Goal: Information Seeking & Learning: Check status

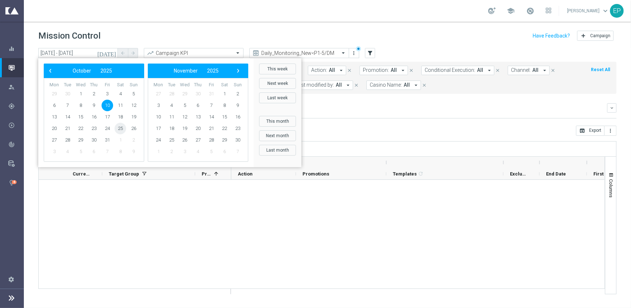
scroll to position [795, 0]
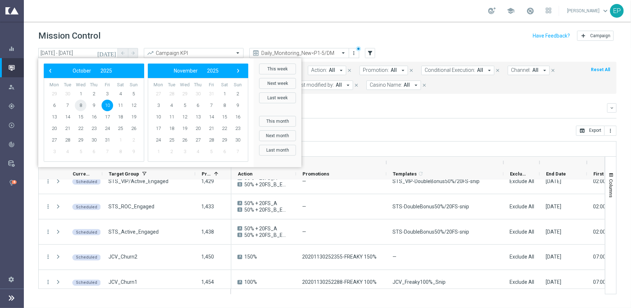
click at [80, 103] on span "8" at bounding box center [81, 106] width 12 height 12
type input "[DATE] - [DATE]"
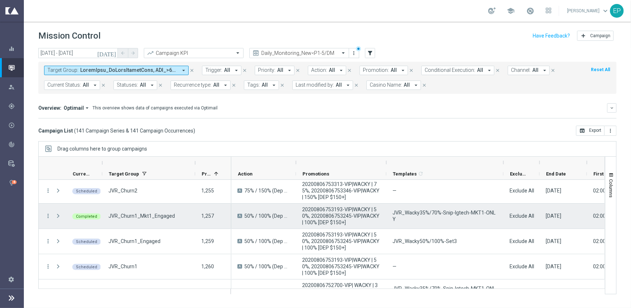
scroll to position [0, 0]
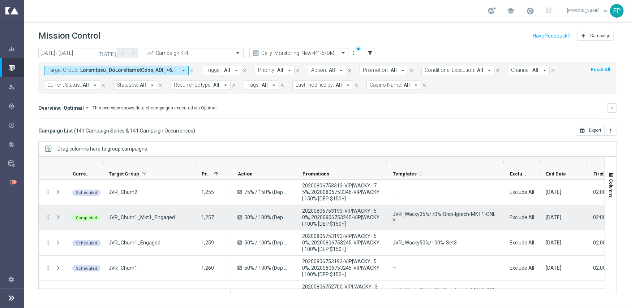
click at [159, 218] on span "JVR_Churn1_Mkt1_Engaged" at bounding box center [141, 217] width 66 height 7
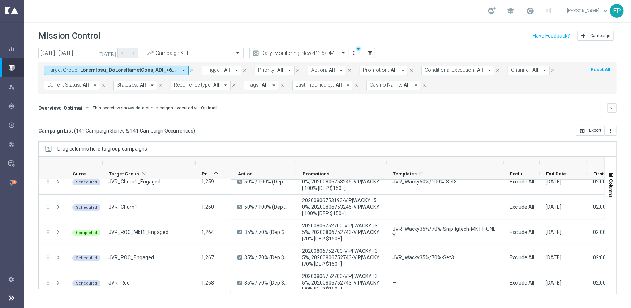
scroll to position [72, 0]
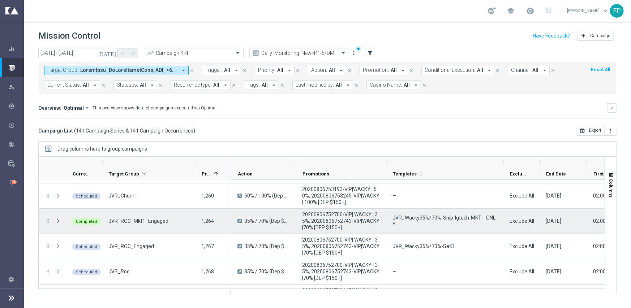
click at [149, 221] on span "JVR_ROC_Mkt1_Engaged" at bounding box center [138, 221] width 60 height 7
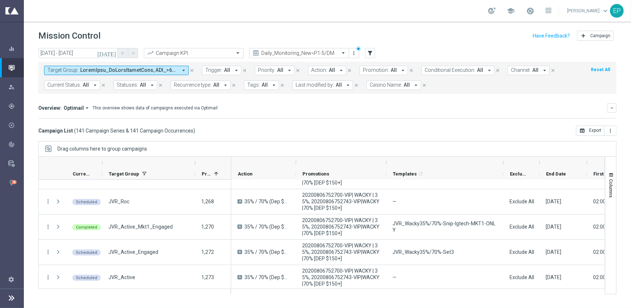
scroll to position [145, 0]
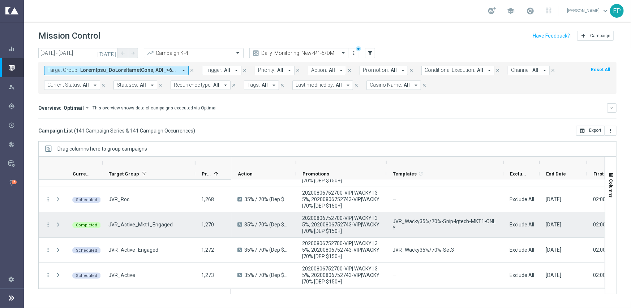
click at [137, 222] on span "JVR_Active_Mkt1_Engaged" at bounding box center [140, 225] width 64 height 7
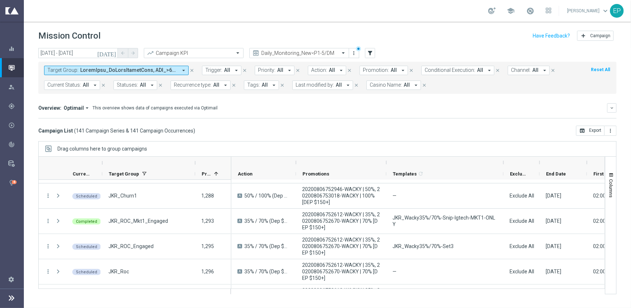
scroll to position [289, 0]
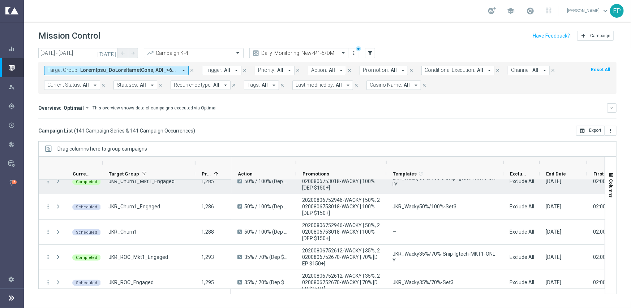
click at [165, 182] on span "JKR_Churn1_Mkt1_Engaged" at bounding box center [141, 181] width 66 height 7
click at [153, 183] on span "JKR_Churn1_Mkt1_Engaged" at bounding box center [141, 181] width 66 height 7
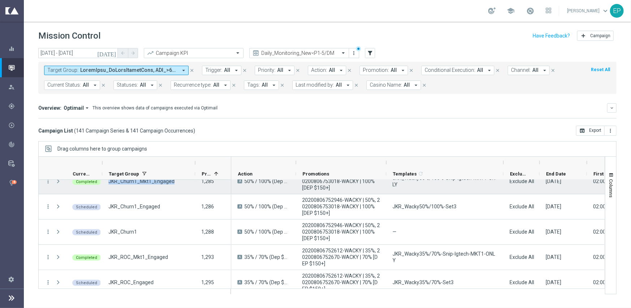
click at [153, 183] on span "JKR_Churn1_Mkt1_Engaged" at bounding box center [141, 181] width 66 height 7
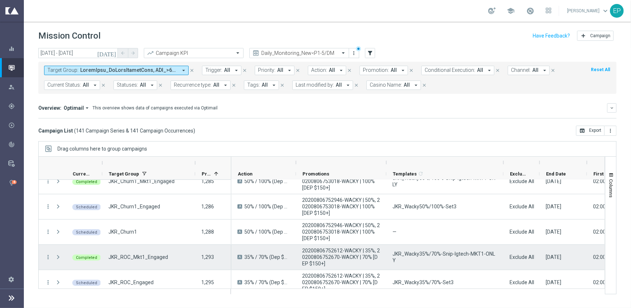
click at [134, 257] on span "JKR_ROC_Mkt1_Engaged" at bounding box center [138, 257] width 60 height 7
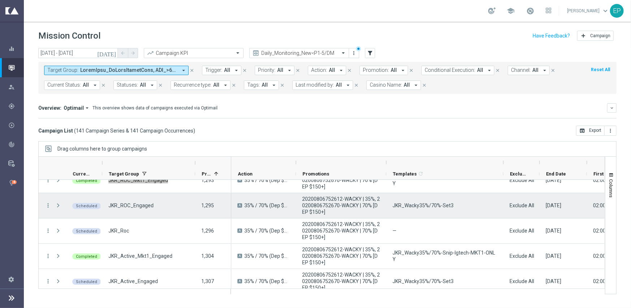
scroll to position [398, 0]
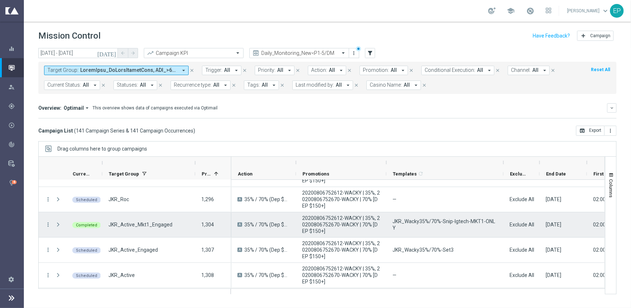
click at [144, 224] on span "JKR_Active_Mkt1_Engaged" at bounding box center [140, 225] width 64 height 7
click at [136, 223] on span "JKR_Active_Mkt1_Engaged" at bounding box center [140, 225] width 64 height 7
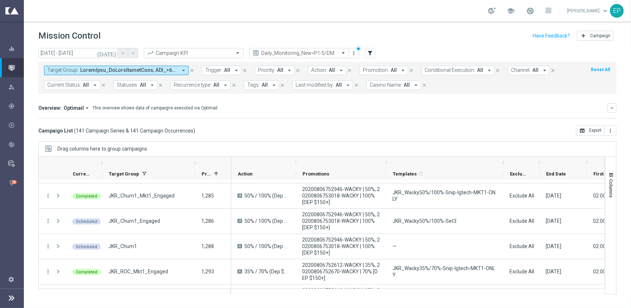
scroll to position [253, 0]
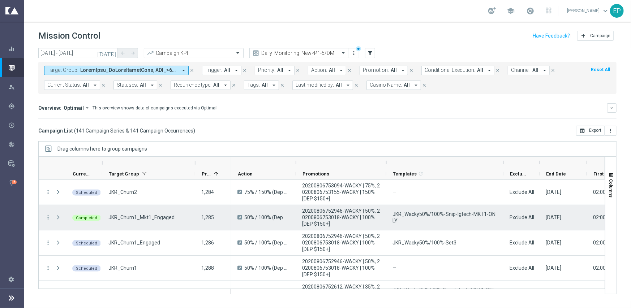
click at [154, 215] on span "JKR_Churn1_Mkt1_Engaged" at bounding box center [141, 217] width 66 height 7
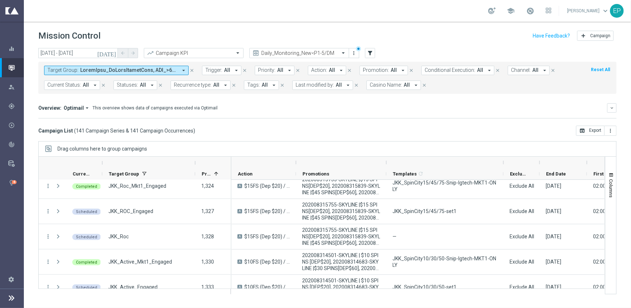
scroll to position [557, 0]
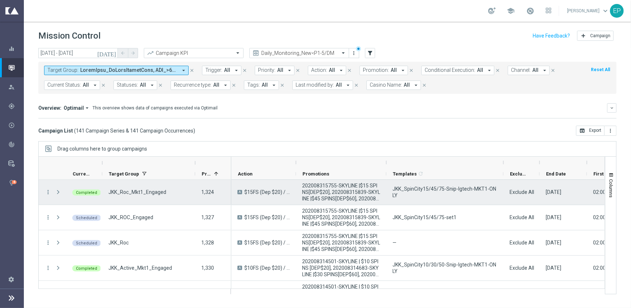
click at [141, 192] on span "JKK_Roc_Mkt1_Engaged" at bounding box center [137, 192] width 58 height 7
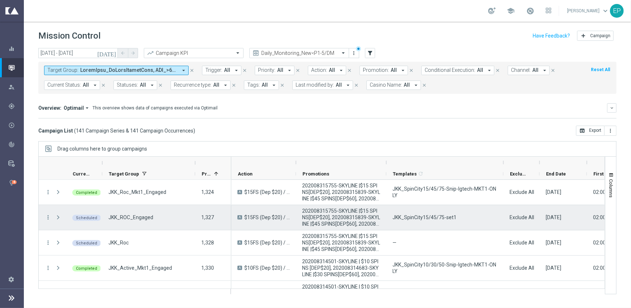
click at [133, 217] on span "JKK_ROC_Engaged" at bounding box center [130, 217] width 45 height 7
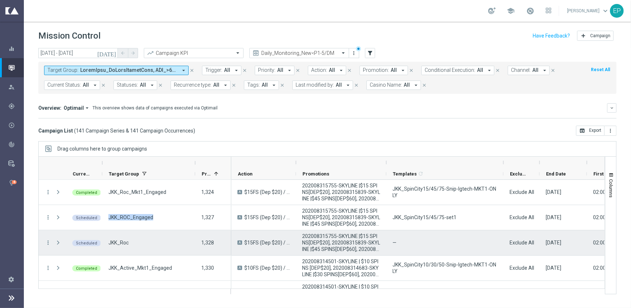
click at [119, 245] on span "JKK_Roc" at bounding box center [118, 243] width 20 height 7
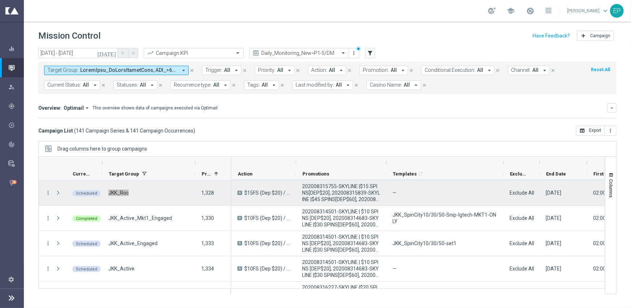
scroll to position [629, 0]
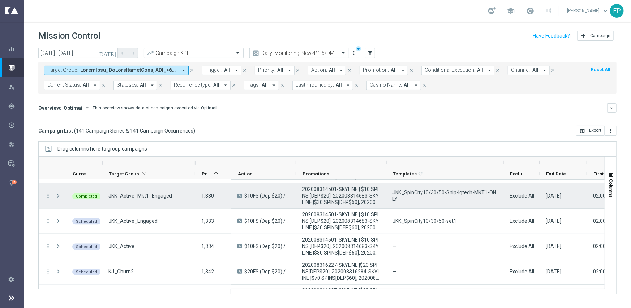
click at [141, 194] on span "JKK_Active_Mkt1_Engaged" at bounding box center [140, 196] width 64 height 7
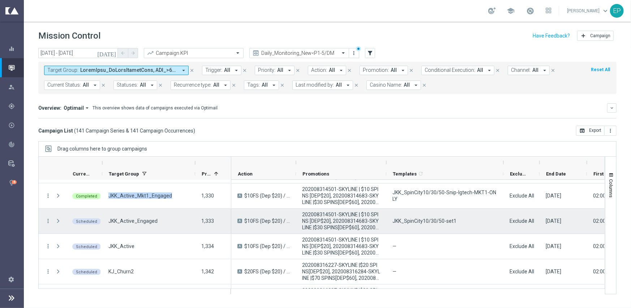
click at [126, 225] on div "JKK_Active_Engaged" at bounding box center [148, 221] width 93 height 25
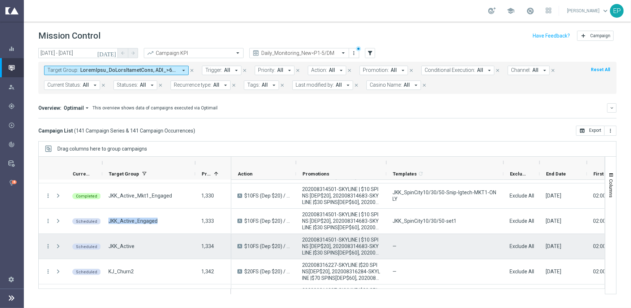
click at [121, 246] on span "JKK_Active" at bounding box center [121, 246] width 26 height 7
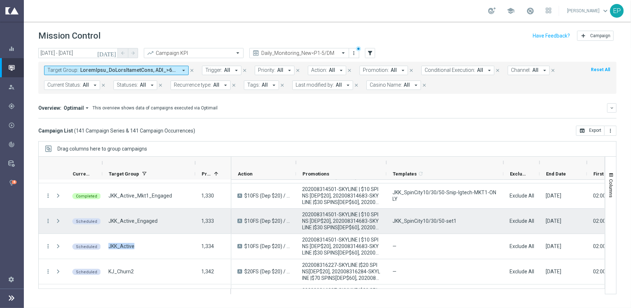
click at [145, 231] on div "JKK_Active_Engaged" at bounding box center [148, 221] width 93 height 25
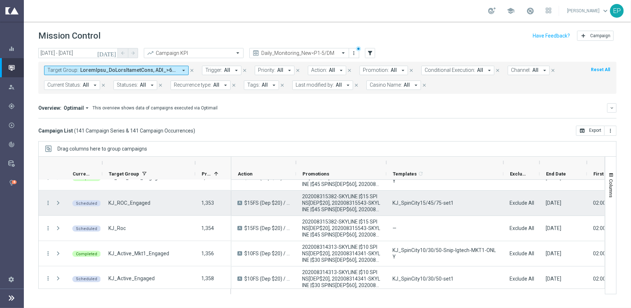
scroll to position [737, 0]
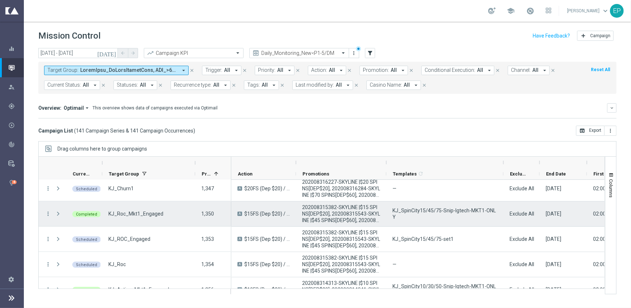
click at [125, 214] on span "KJ_Roc_Mkt1_Engaged" at bounding box center [135, 214] width 55 height 7
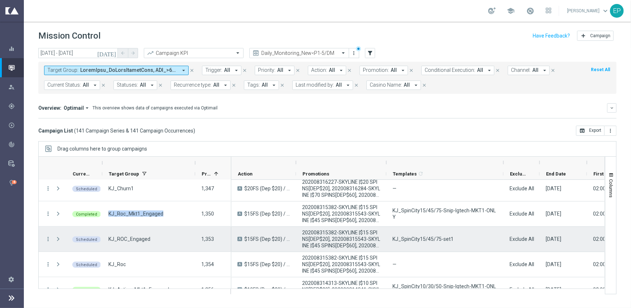
click at [130, 235] on div "KJ_ROC_Engaged" at bounding box center [148, 239] width 93 height 25
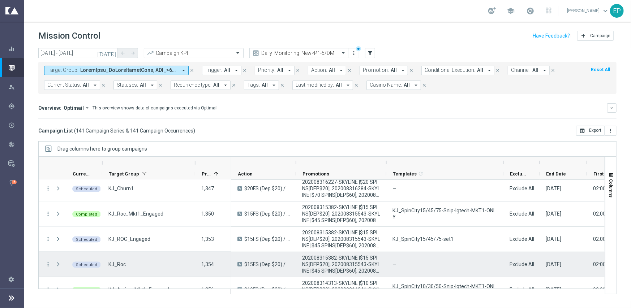
click at [120, 263] on span "KJ_Roc" at bounding box center [116, 264] width 17 height 7
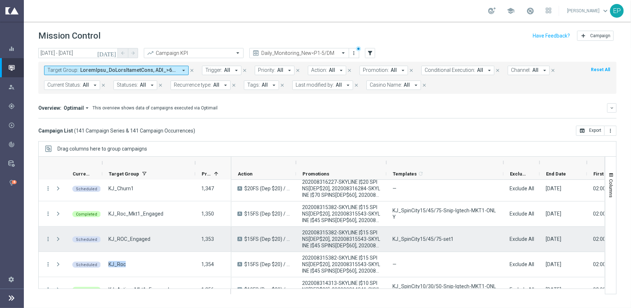
click at [185, 244] on div "KJ_ROC_Engaged" at bounding box center [148, 239] width 93 height 25
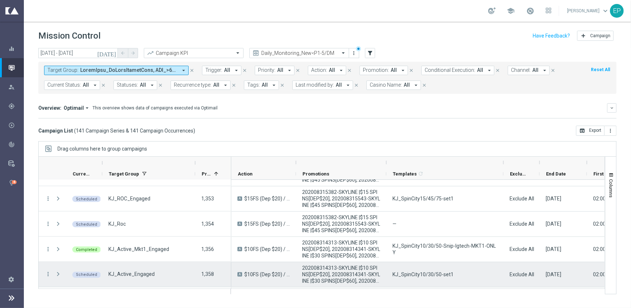
scroll to position [810, 0]
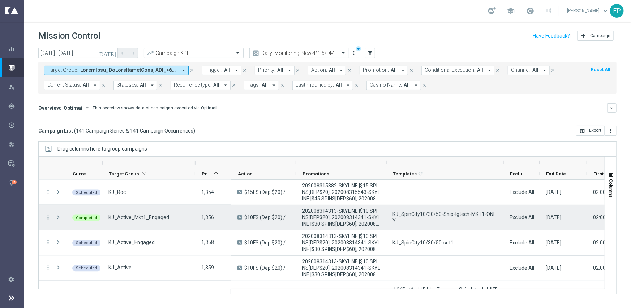
click at [146, 214] on span "KJ_Active_Mkt1_Engaged" at bounding box center [138, 217] width 61 height 7
drag, startPoint x: 150, startPoint y: 226, endPoint x: 138, endPoint y: 233, distance: 14.8
click at [150, 226] on div "KJ_Active_Mkt1_Engaged" at bounding box center [148, 217] width 93 height 25
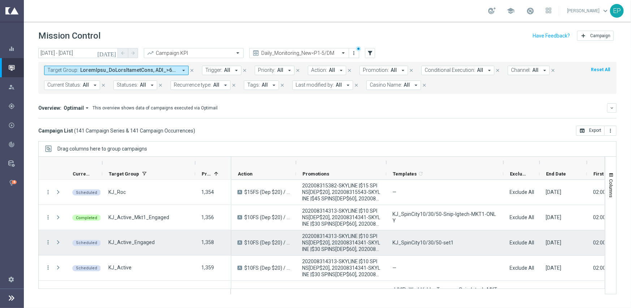
click at [127, 240] on span "KJ_Active_Engaged" at bounding box center [131, 243] width 46 height 7
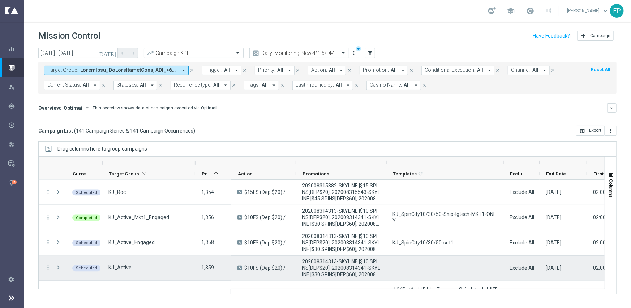
click at [114, 268] on span "KJ_Active" at bounding box center [119, 268] width 23 height 7
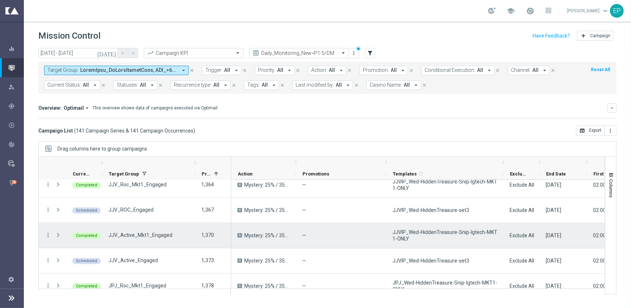
scroll to position [882, 0]
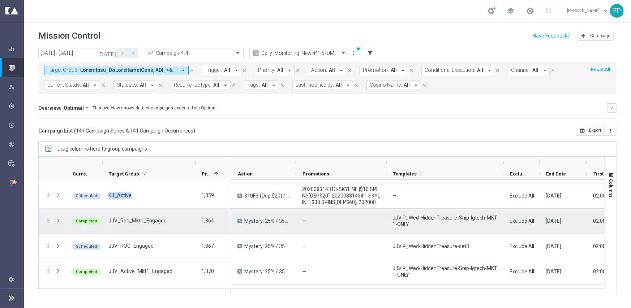
click at [152, 217] on div "JJV_Roc_Mkt1_Engaged" at bounding box center [148, 221] width 93 height 25
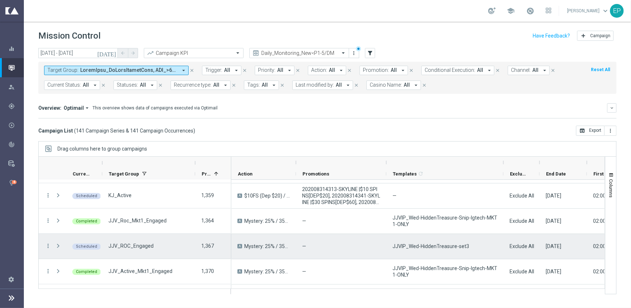
click at [114, 254] on div "JJV_ROC_Engaged" at bounding box center [148, 246] width 93 height 25
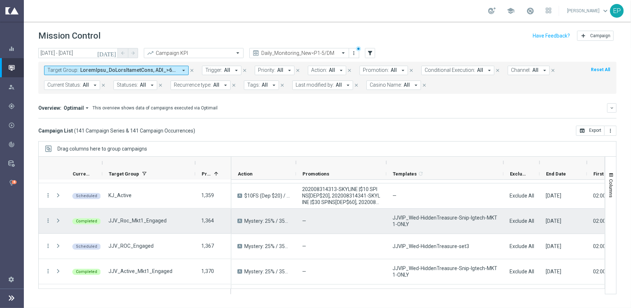
click at [138, 223] on span "JJV_Roc_Mkt1_Engaged" at bounding box center [137, 221] width 58 height 7
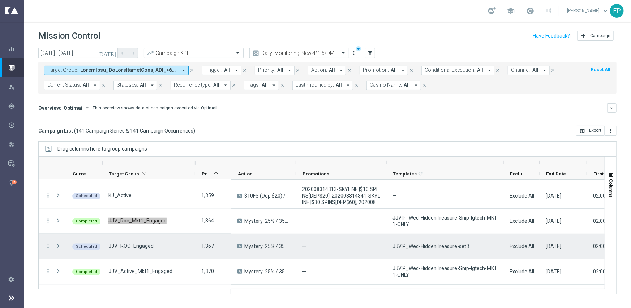
scroll to position [918, 0]
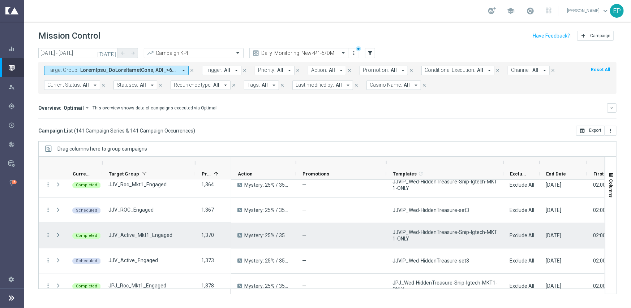
click at [151, 237] on span "JJV_Active_Mkt1_Engaged" at bounding box center [140, 235] width 64 height 7
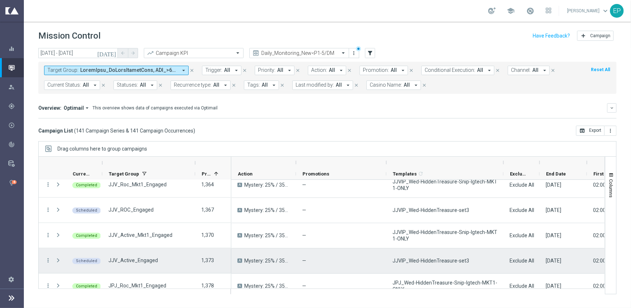
click at [120, 259] on span "JJV_Active_Engaged" at bounding box center [133, 261] width 50 height 7
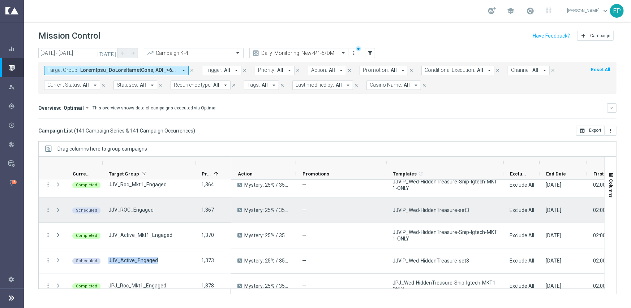
click at [121, 213] on span "JJV_ROC_Engaged" at bounding box center [130, 210] width 45 height 7
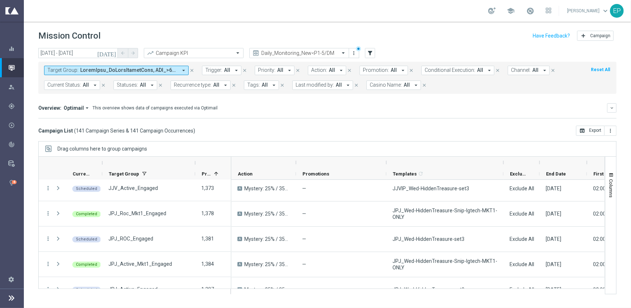
scroll to position [1005, 0]
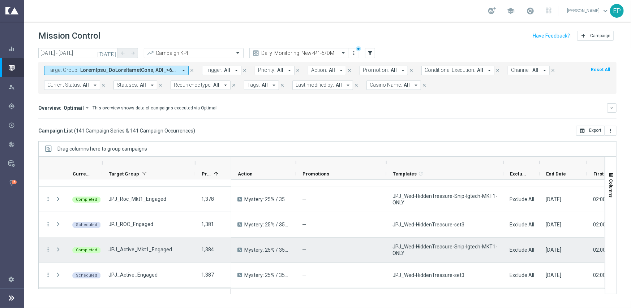
click at [143, 253] on span "JPJ_Active_Mkt1_Engaged" at bounding box center [140, 250] width 64 height 7
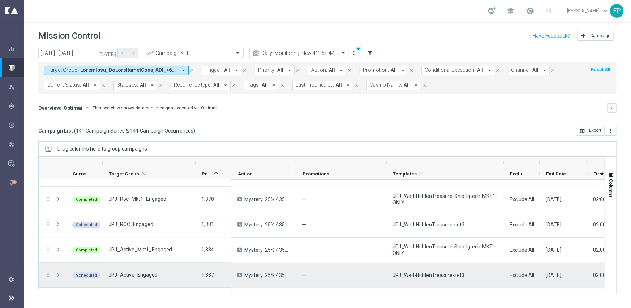
click at [144, 270] on div "JPJ_Active_Engaged" at bounding box center [148, 275] width 93 height 25
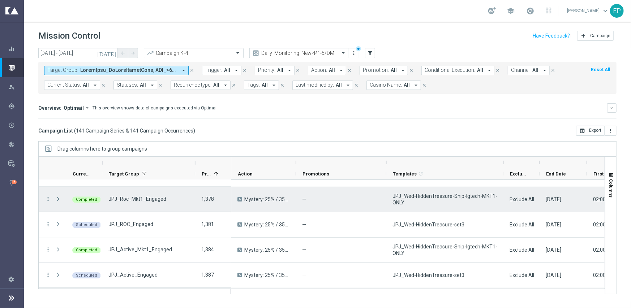
click at [131, 202] on span "JPJ_Roc_Mkt1_Engaged" at bounding box center [137, 199] width 58 height 7
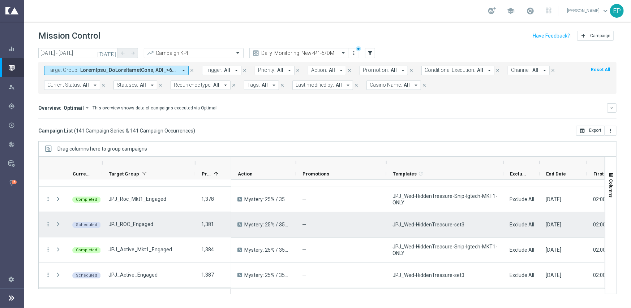
click at [140, 228] on div "JPJ_ROC_Engaged" at bounding box center [148, 225] width 93 height 25
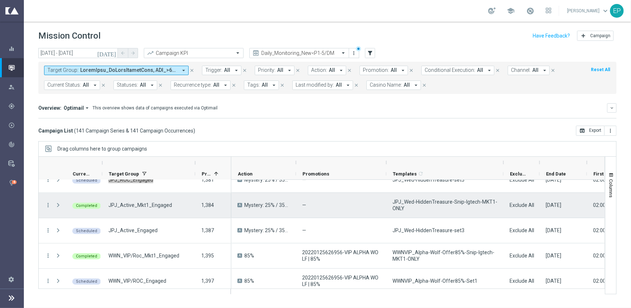
scroll to position [1077, 0]
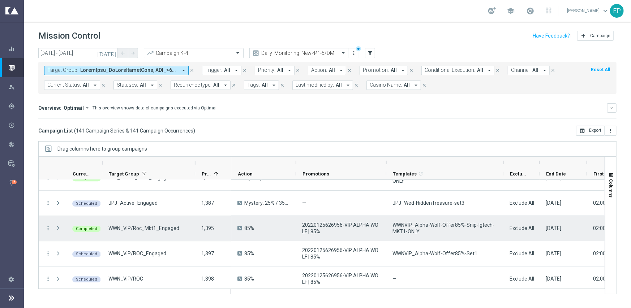
click at [155, 231] on span "WWN_VIP/Roc_Mkt1_Engaged" at bounding box center [143, 228] width 71 height 7
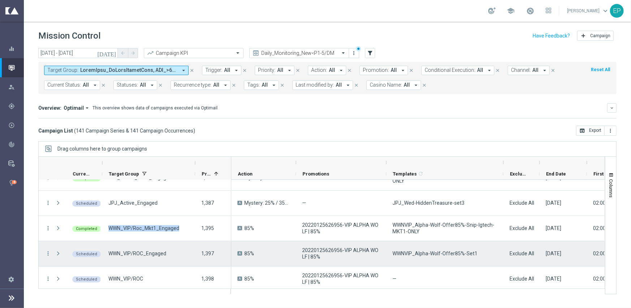
click at [118, 253] on span "WWN_VIP/ROC_Engaged" at bounding box center [137, 253] width 58 height 7
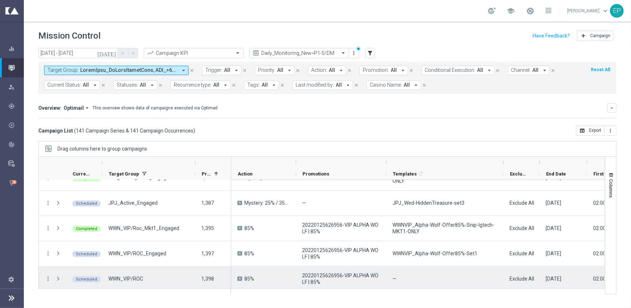
click at [133, 278] on span "WWN_VIP/ROC" at bounding box center [125, 279] width 35 height 7
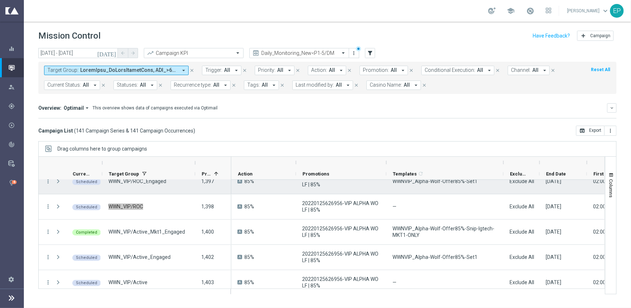
scroll to position [1185, 0]
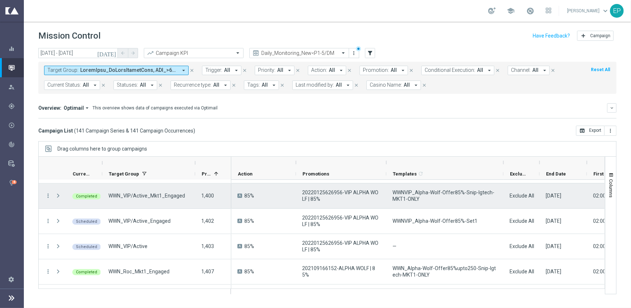
click at [153, 189] on div "WWN_VIP/Active_Mkt1_Engaged" at bounding box center [148, 196] width 93 height 25
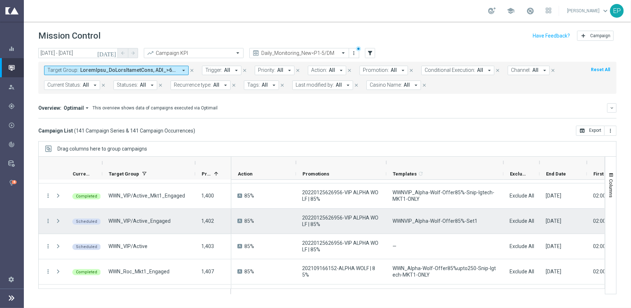
click at [147, 223] on span "WWN_VIP/Active_Engaged" at bounding box center [139, 221] width 62 height 7
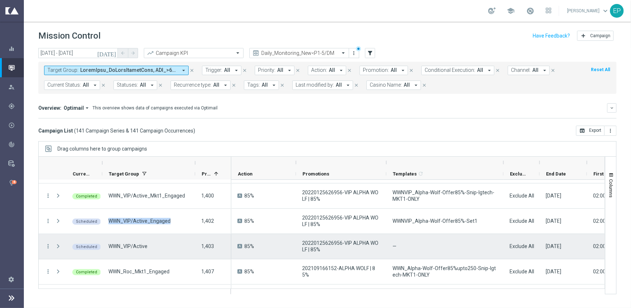
click at [117, 243] on span "WWN_VIP/Active" at bounding box center [127, 246] width 39 height 7
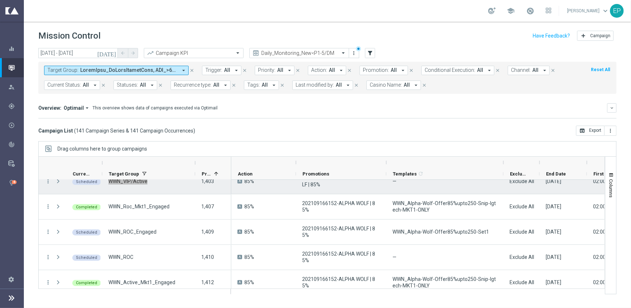
scroll to position [1258, 0]
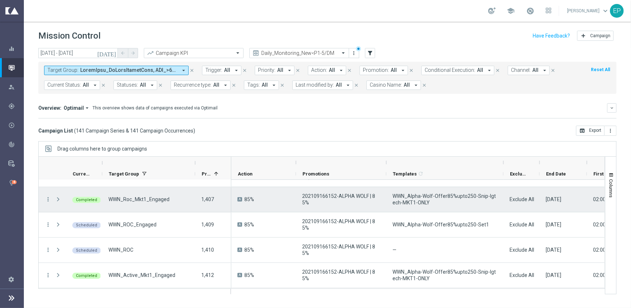
click at [141, 192] on div "WWN_Roc_Mkt1_Engaged" at bounding box center [148, 199] width 93 height 25
click at [140, 200] on span "WWN_Roc_Mkt1_Engaged" at bounding box center [138, 199] width 61 height 7
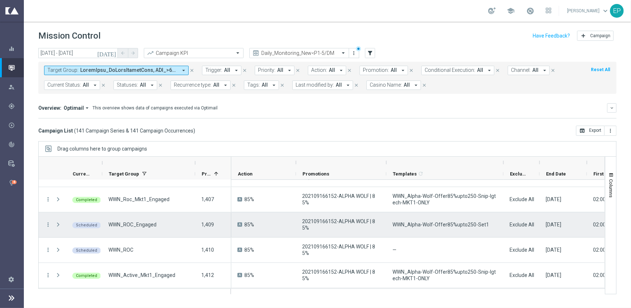
click at [126, 223] on span "WWN_ROC_Engaged" at bounding box center [132, 225] width 48 height 7
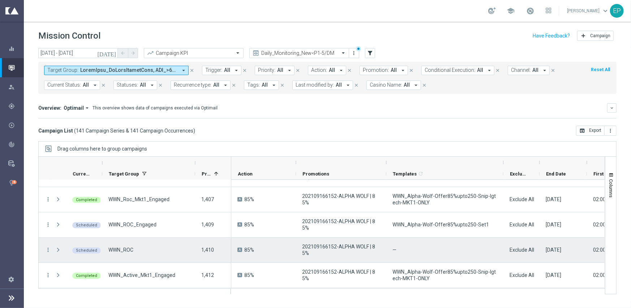
click at [122, 255] on div "WWN_ROC" at bounding box center [148, 250] width 93 height 25
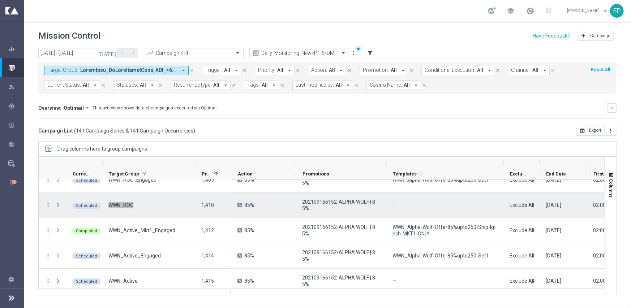
scroll to position [1330, 0]
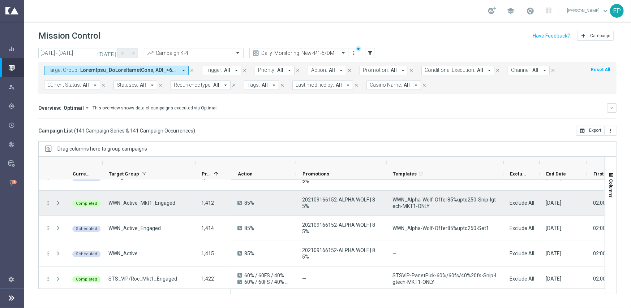
click at [141, 202] on span "WWN_Active_Mkt1_Engaged" at bounding box center [141, 203] width 67 height 7
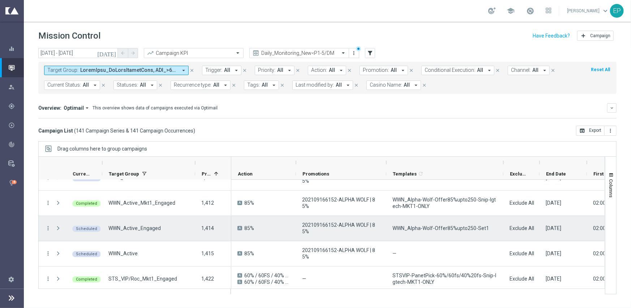
click at [136, 232] on div "WWN_Active_Engaged" at bounding box center [148, 228] width 93 height 25
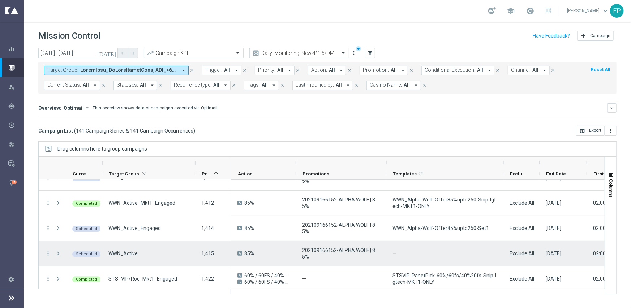
click at [134, 256] on span "WWN_Active" at bounding box center [122, 253] width 29 height 7
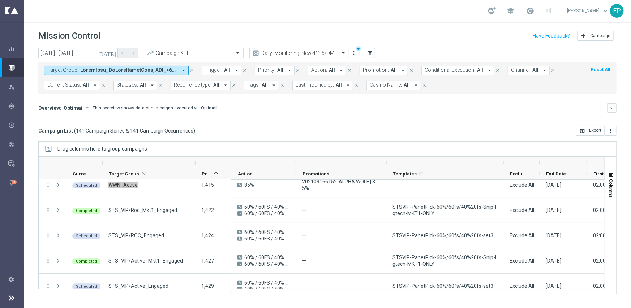
scroll to position [1402, 0]
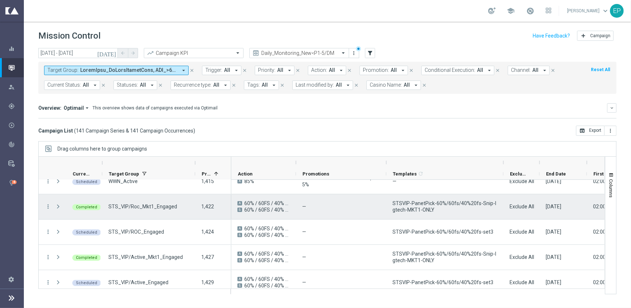
click at [141, 209] on span "STS_VIP/Roc_Mkt1_Engaged" at bounding box center [142, 206] width 69 height 7
click at [164, 207] on span "STS_VIP/Roc_Mkt1_Engaged" at bounding box center [142, 206] width 69 height 7
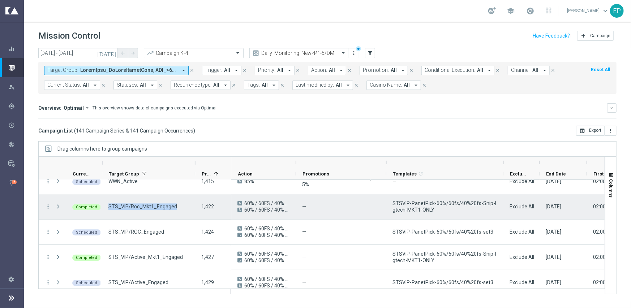
click at [164, 207] on span "STS_VIP/Roc_Mkt1_Engaged" at bounding box center [142, 206] width 69 height 7
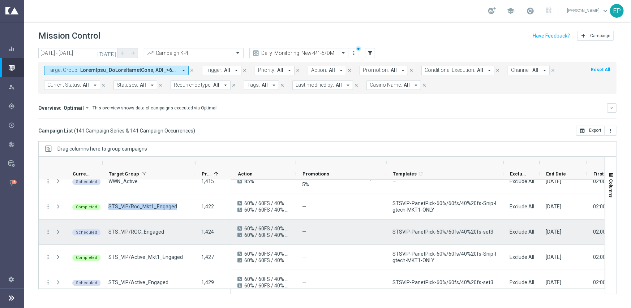
click at [120, 234] on span "STS_VIP/ROC_Engaged" at bounding box center [136, 232] width 56 height 7
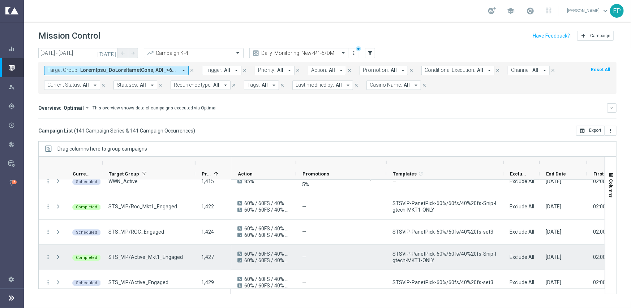
click at [147, 257] on span "STS_VIP/Active_Mkt1_Engaged" at bounding box center [145, 257] width 74 height 7
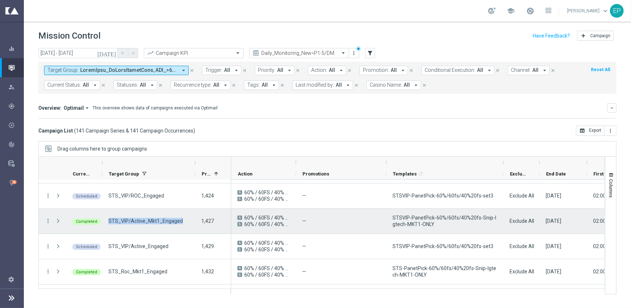
click at [150, 244] on span "STS_VIP/Active_Engaged" at bounding box center [138, 246] width 60 height 7
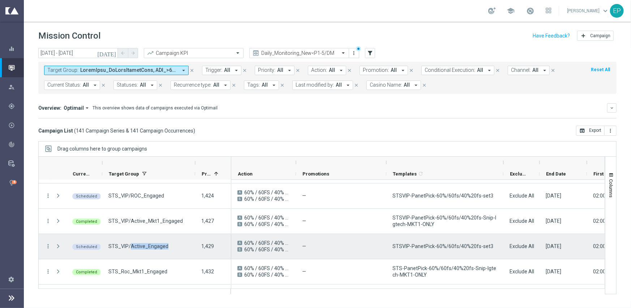
click at [150, 244] on span "STS_VIP/Active_Engaged" at bounding box center [138, 246] width 60 height 7
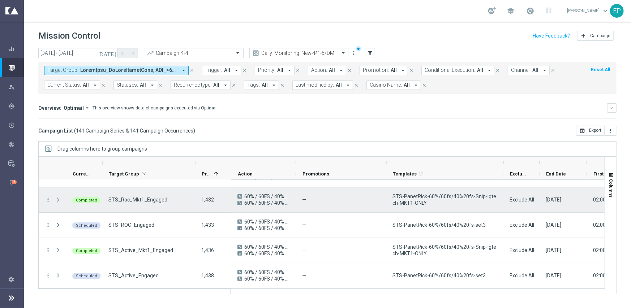
scroll to position [1511, 0]
click at [145, 200] on span "STS_Roc_Mkt1_Engaged" at bounding box center [137, 199] width 59 height 7
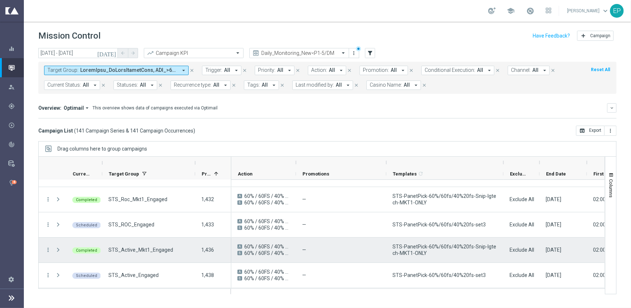
click at [138, 250] on span "STS_Active_Mkt1_Engaged" at bounding box center [140, 250] width 65 height 7
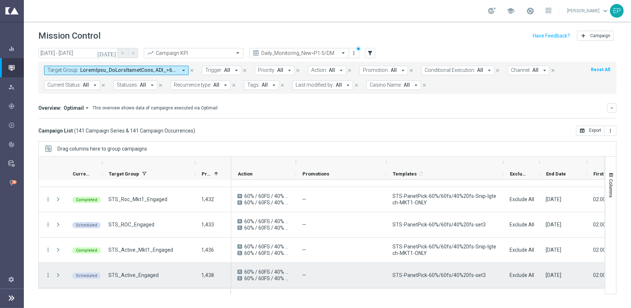
click at [134, 279] on div "STS_Active_Engaged" at bounding box center [148, 275] width 93 height 25
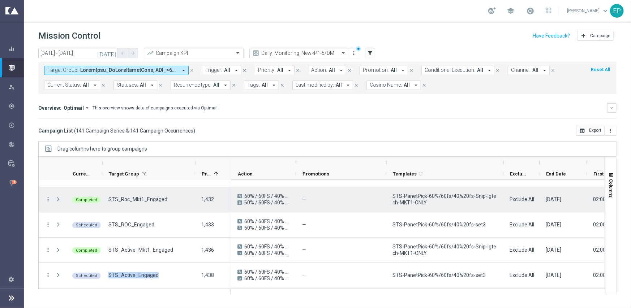
click at [131, 194] on div "STS_Roc_Mkt1_Engaged" at bounding box center [148, 199] width 93 height 25
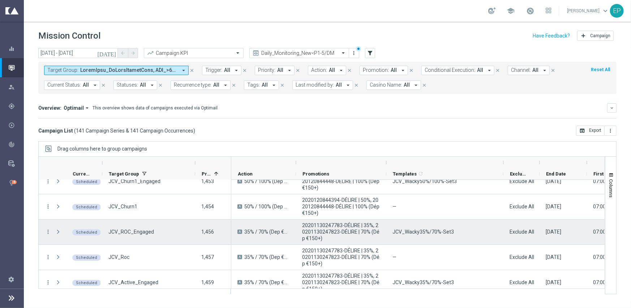
scroll to position [1619, 0]
